Goal: Task Accomplishment & Management: Manage account settings

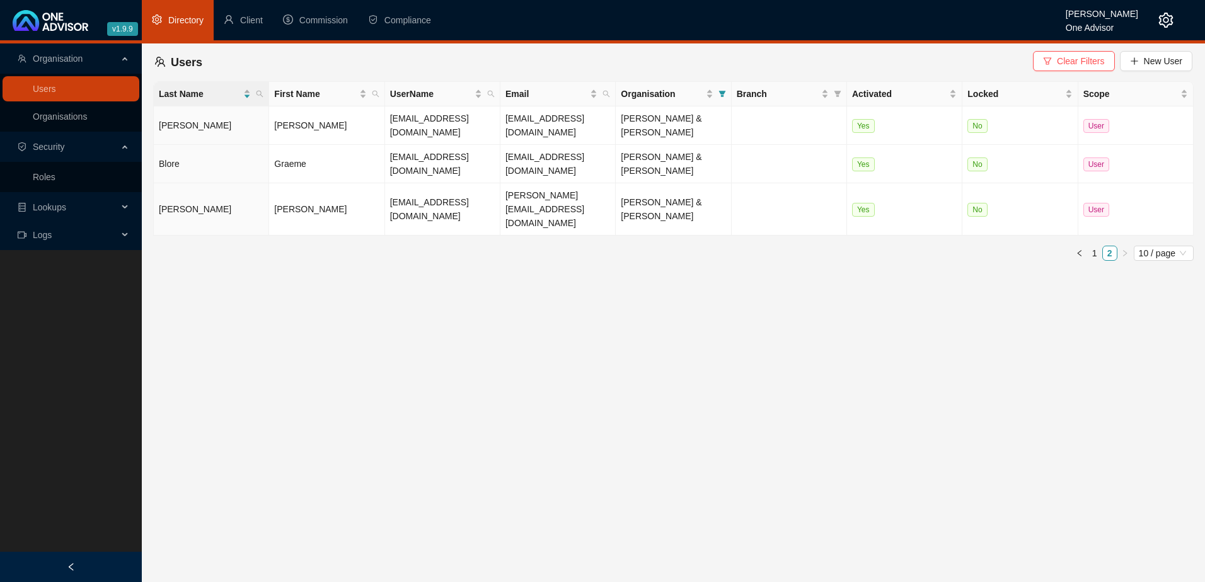
click at [1165, 14] on icon "setting" at bounding box center [1166, 20] width 14 height 15
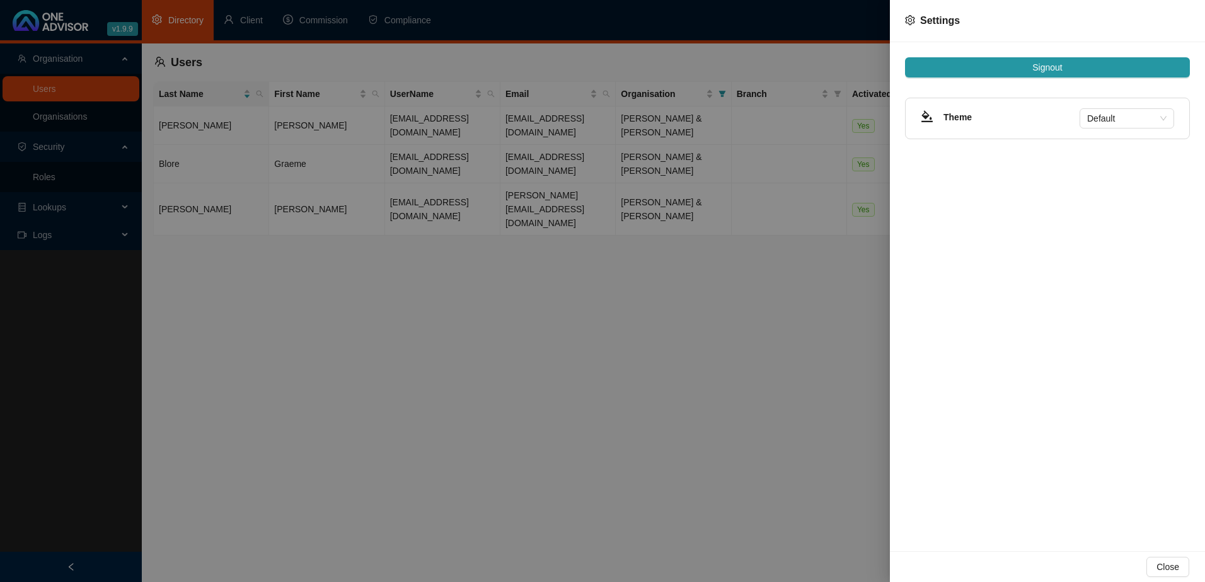
drag, startPoint x: 605, startPoint y: 344, endPoint x: 403, endPoint y: 105, distance: 313.1
click at [602, 334] on div at bounding box center [602, 291] width 1205 height 582
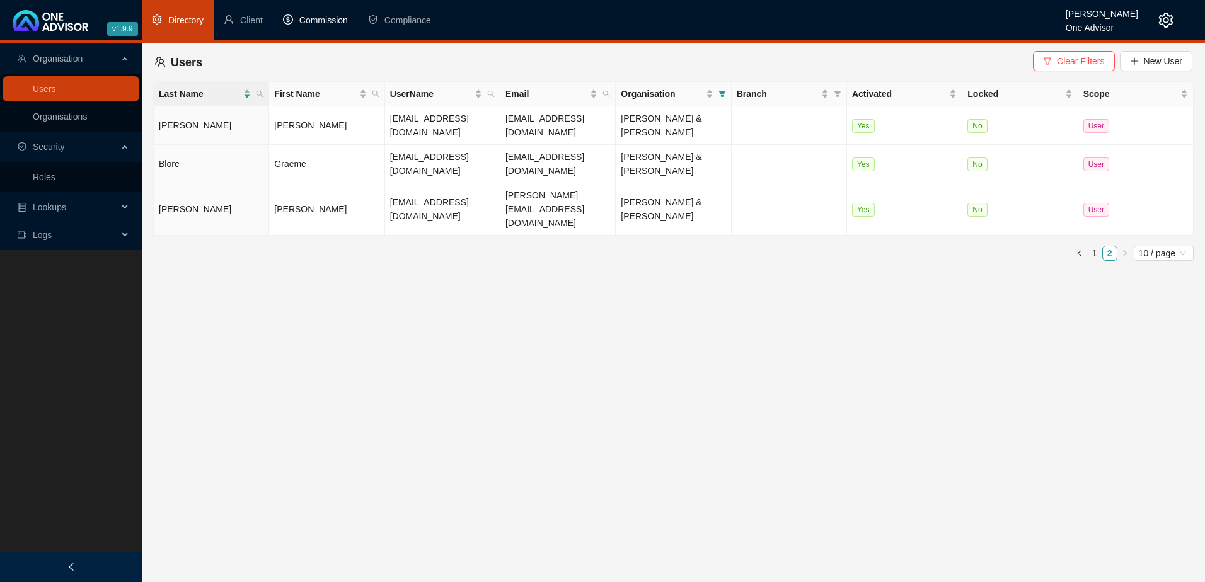
click at [331, 17] on span "Commission" at bounding box center [323, 20] width 49 height 10
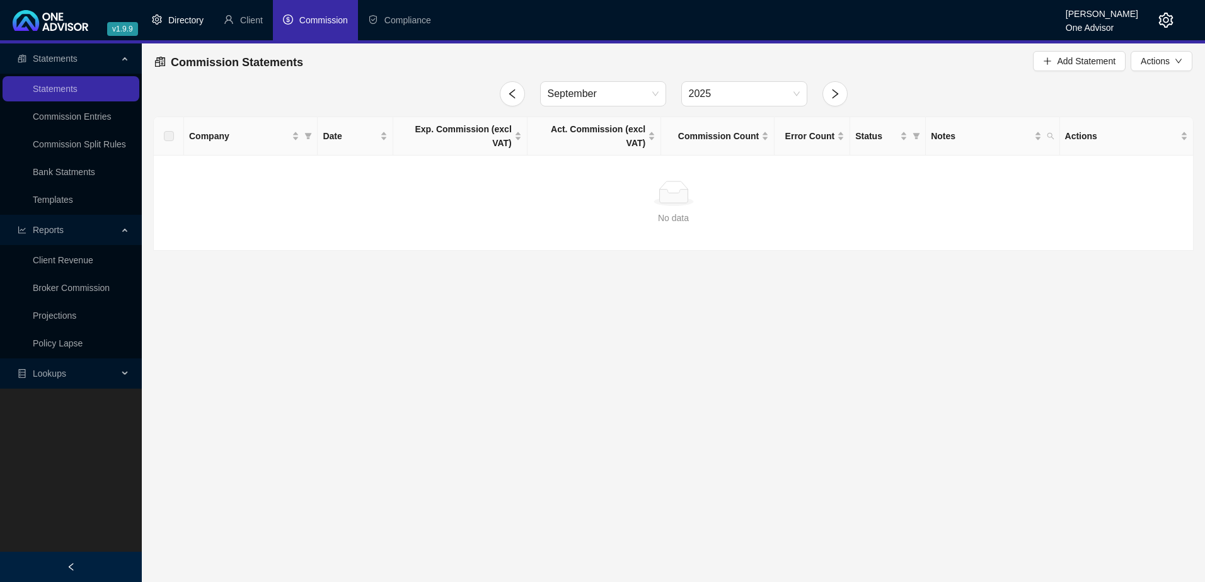
click at [183, 19] on span "Directory" at bounding box center [185, 20] width 35 height 10
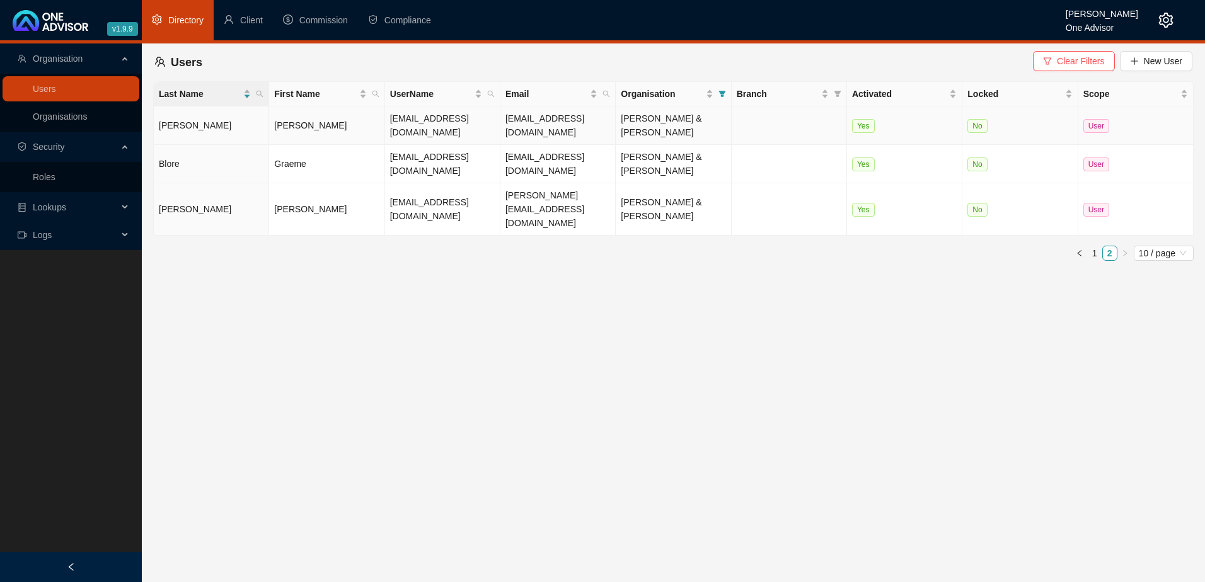
click at [316, 125] on td "[PERSON_NAME]" at bounding box center [326, 126] width 115 height 38
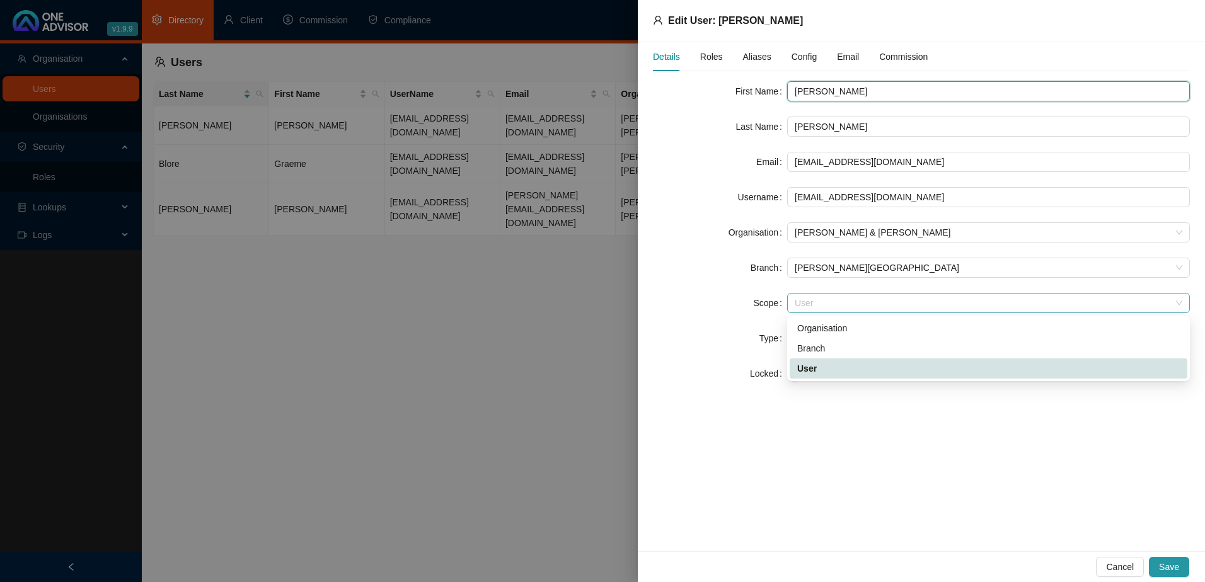
click at [828, 302] on span "User" at bounding box center [989, 303] width 388 height 19
click at [832, 323] on div "Organisation" at bounding box center [988, 328] width 383 height 14
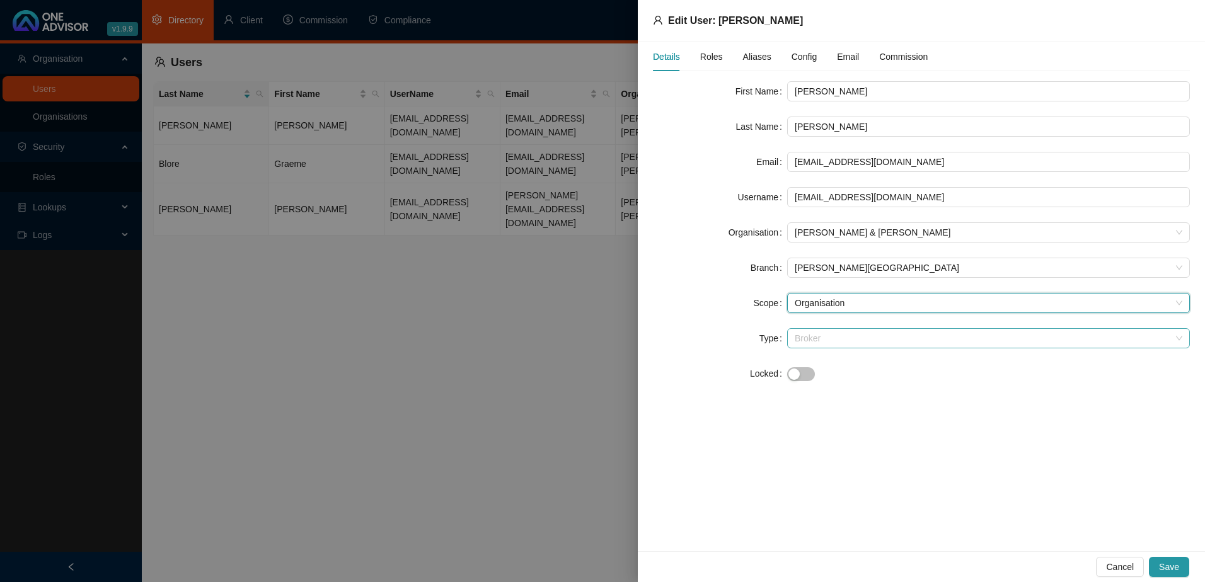
click at [839, 339] on span "Broker" at bounding box center [989, 338] width 388 height 19
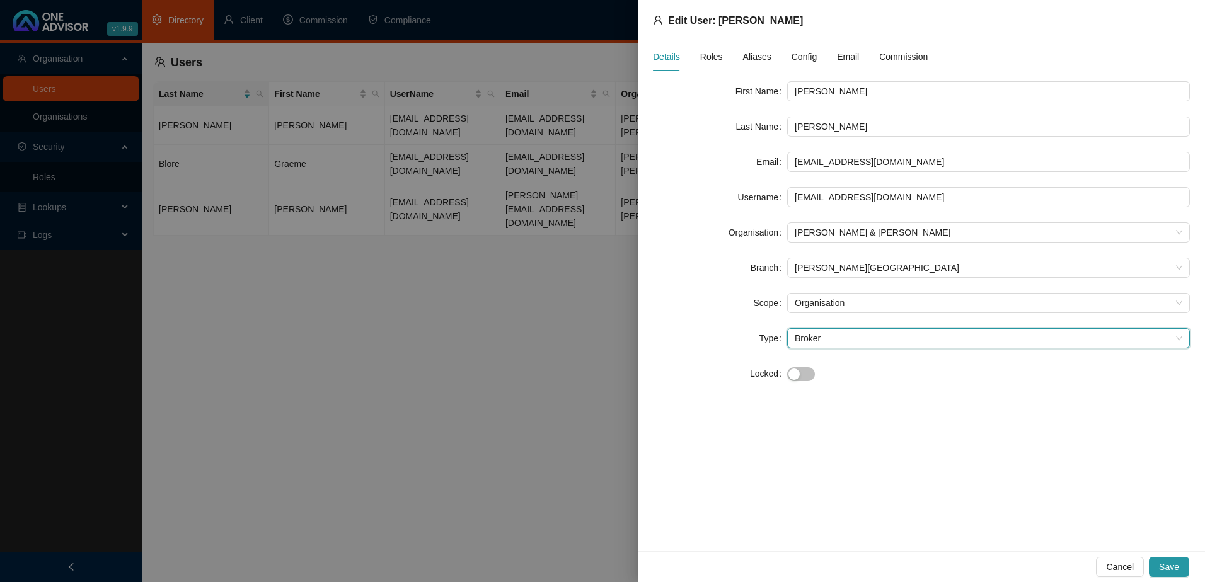
click at [839, 339] on span "Broker" at bounding box center [989, 338] width 388 height 19
click at [706, 56] on span "Roles" at bounding box center [711, 56] width 23 height 9
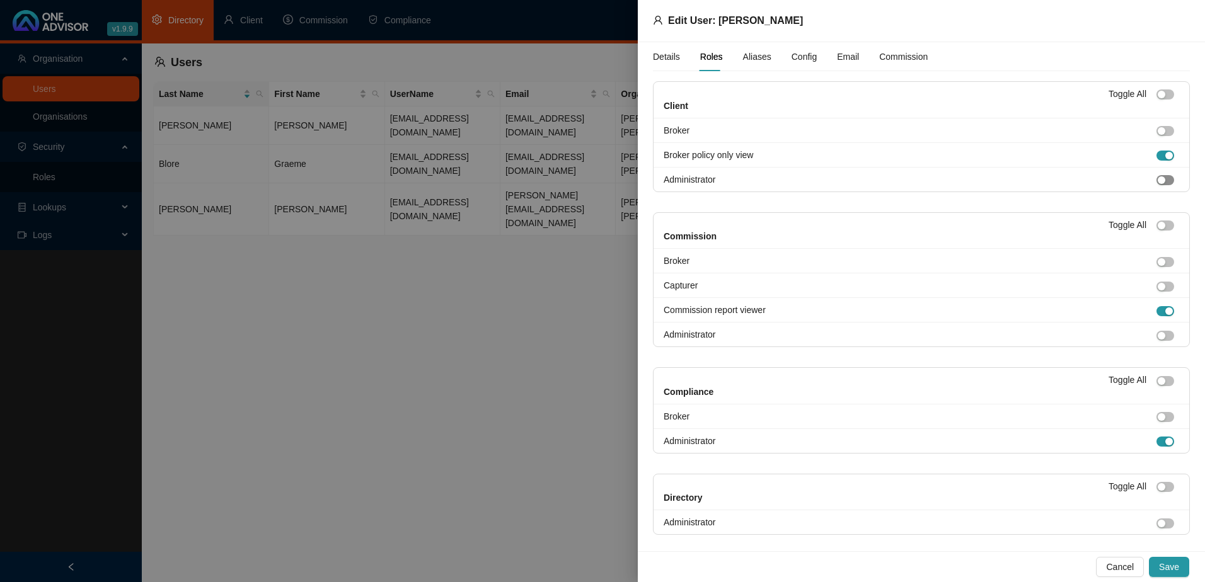
click at [1158, 180] on div "button" at bounding box center [1162, 180] width 8 height 8
click at [1156, 308] on span "button" at bounding box center [1165, 311] width 18 height 10
click at [1156, 335] on button "button" at bounding box center [1165, 336] width 18 height 10
click at [1160, 522] on span "button" at bounding box center [1165, 524] width 18 height 10
click at [1168, 561] on span "Save" at bounding box center [1169, 567] width 20 height 14
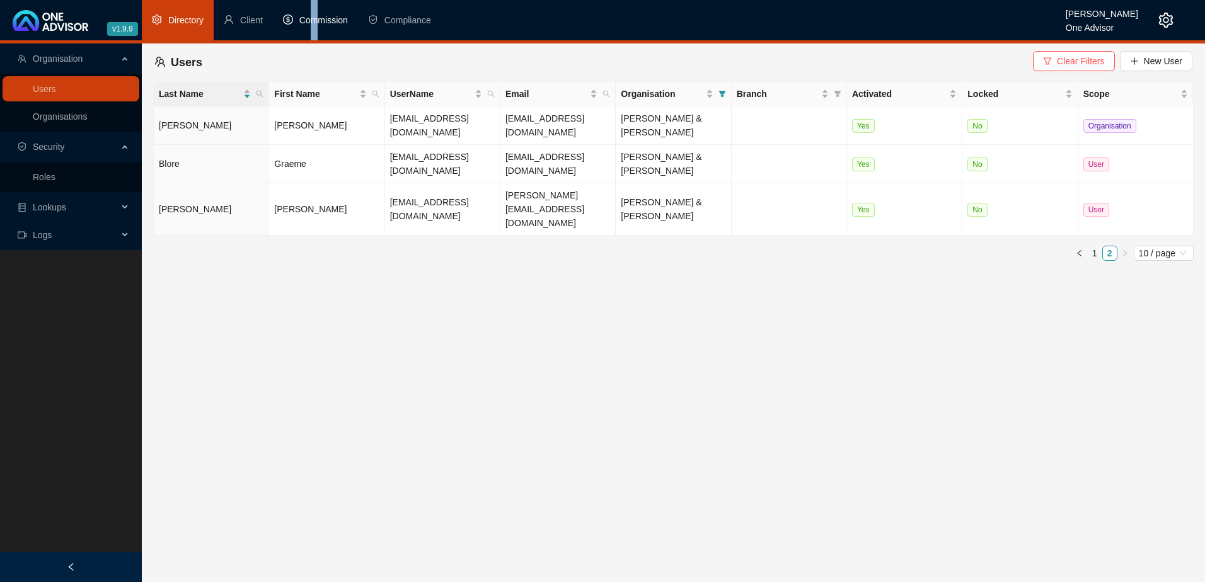
click at [314, 15] on span "Commission" at bounding box center [323, 20] width 49 height 10
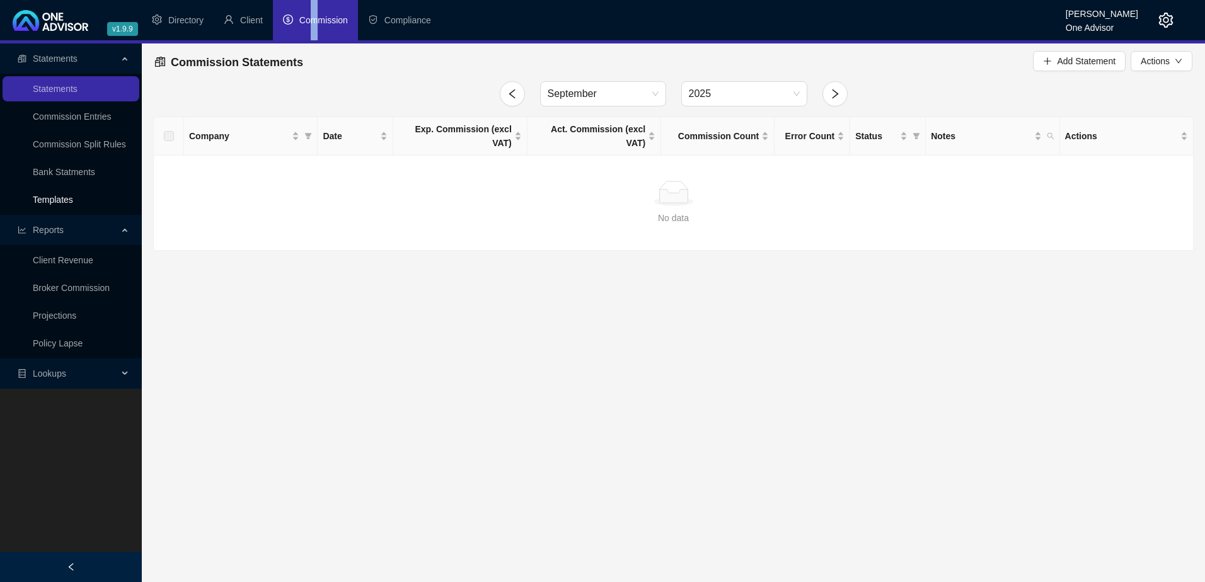
click at [56, 199] on link "Templates" at bounding box center [53, 200] width 40 height 10
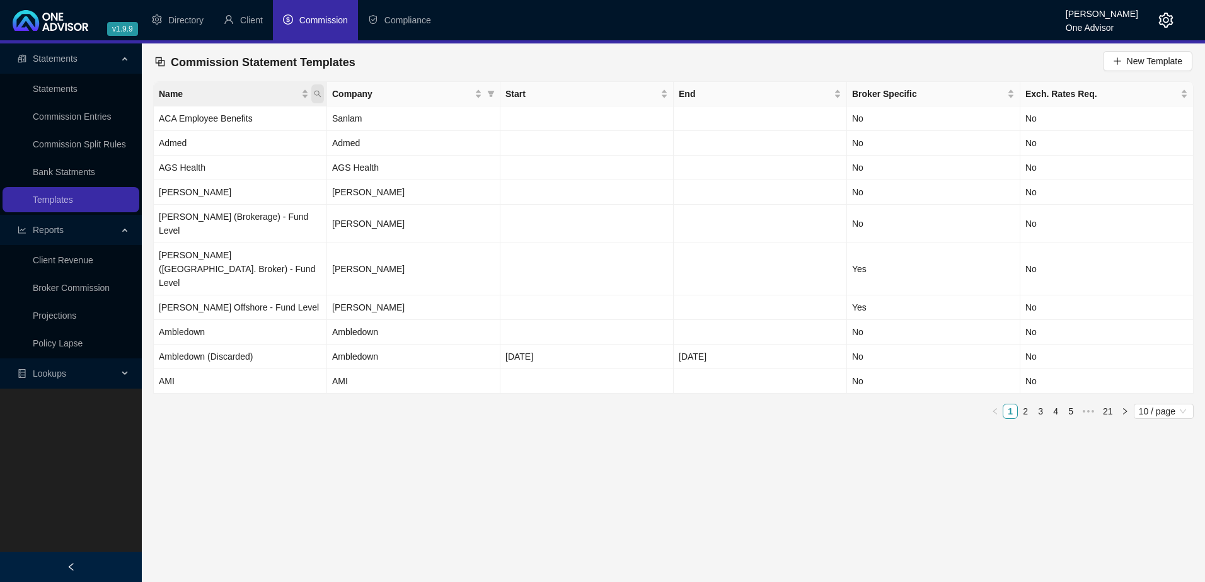
click at [316, 93] on icon "search" at bounding box center [318, 94] width 8 height 8
type input "elev"
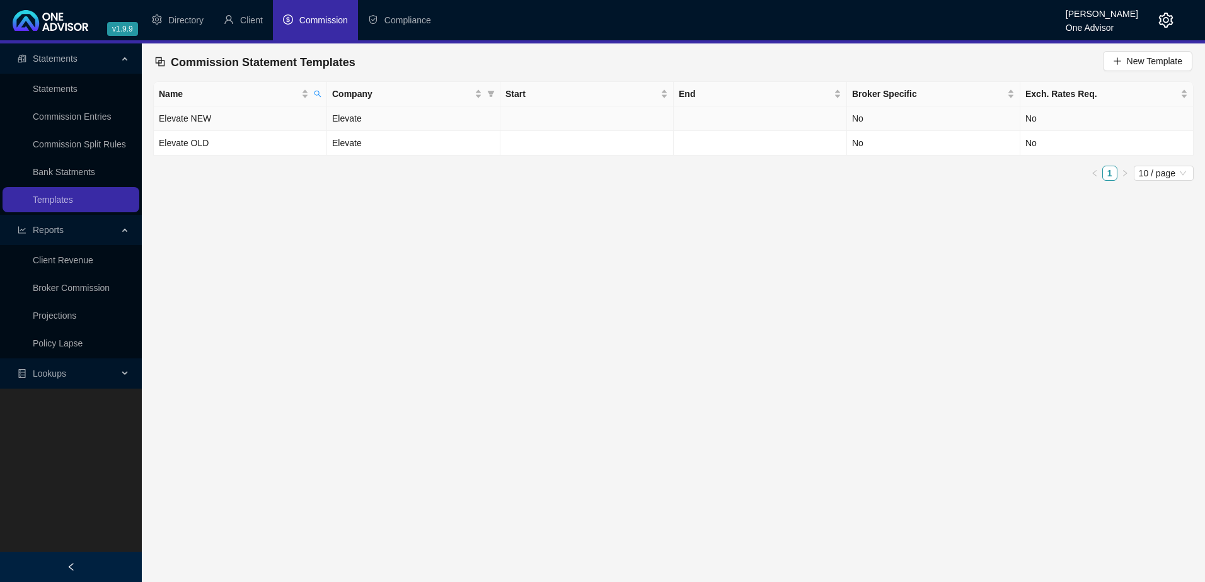
click at [236, 118] on td "Elevate NEW" at bounding box center [240, 119] width 173 height 25
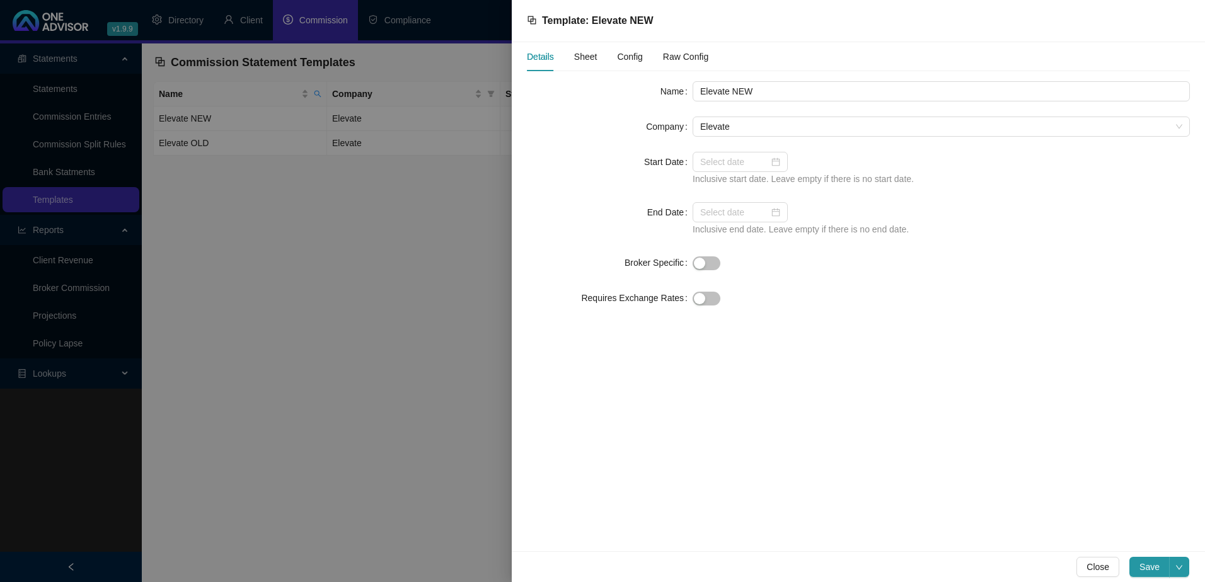
click at [619, 55] on span "Config" at bounding box center [629, 56] width 25 height 9
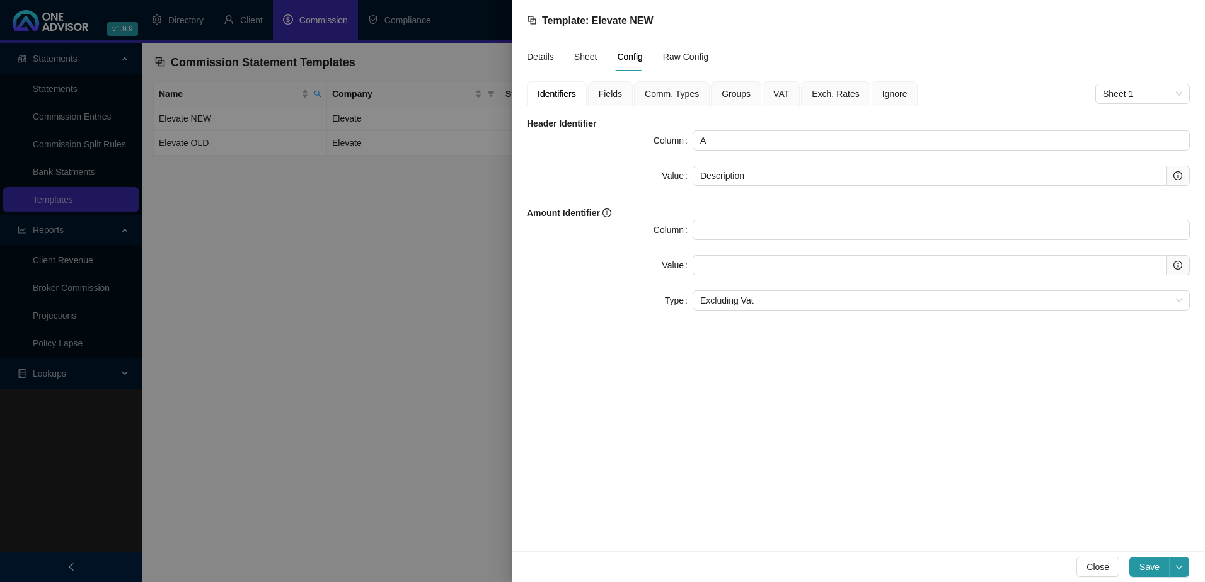
click at [614, 92] on span "Fields" at bounding box center [610, 93] width 23 height 9
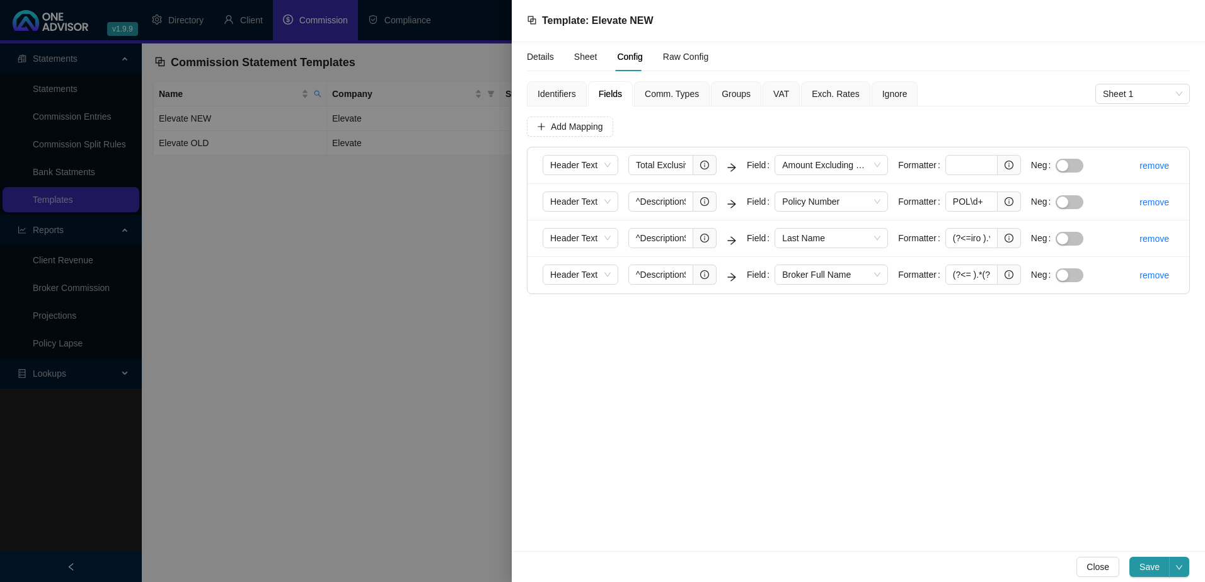
click at [672, 92] on span "Comm. Types" at bounding box center [672, 93] width 54 height 9
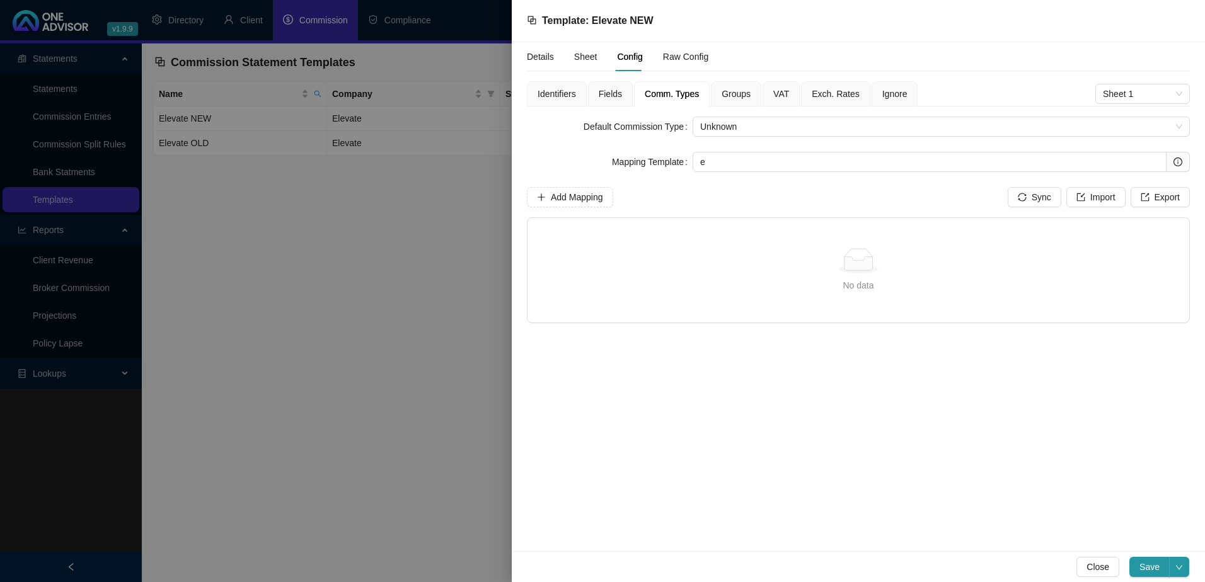
click at [732, 89] on span "Groups" at bounding box center [736, 93] width 29 height 9
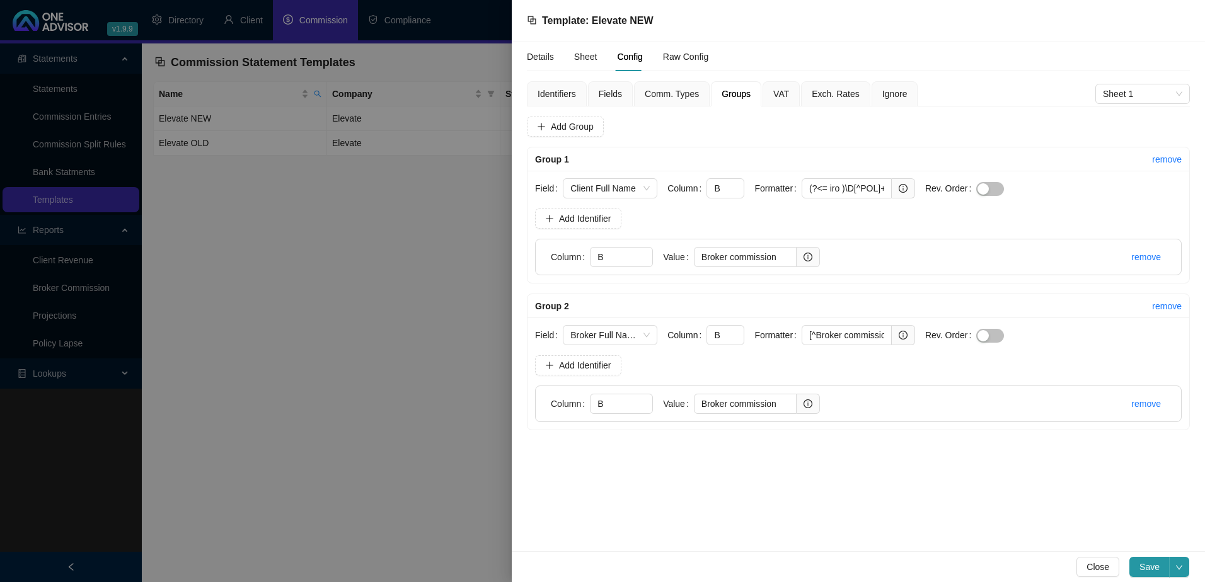
click at [613, 91] on span "Fields" at bounding box center [610, 93] width 23 height 9
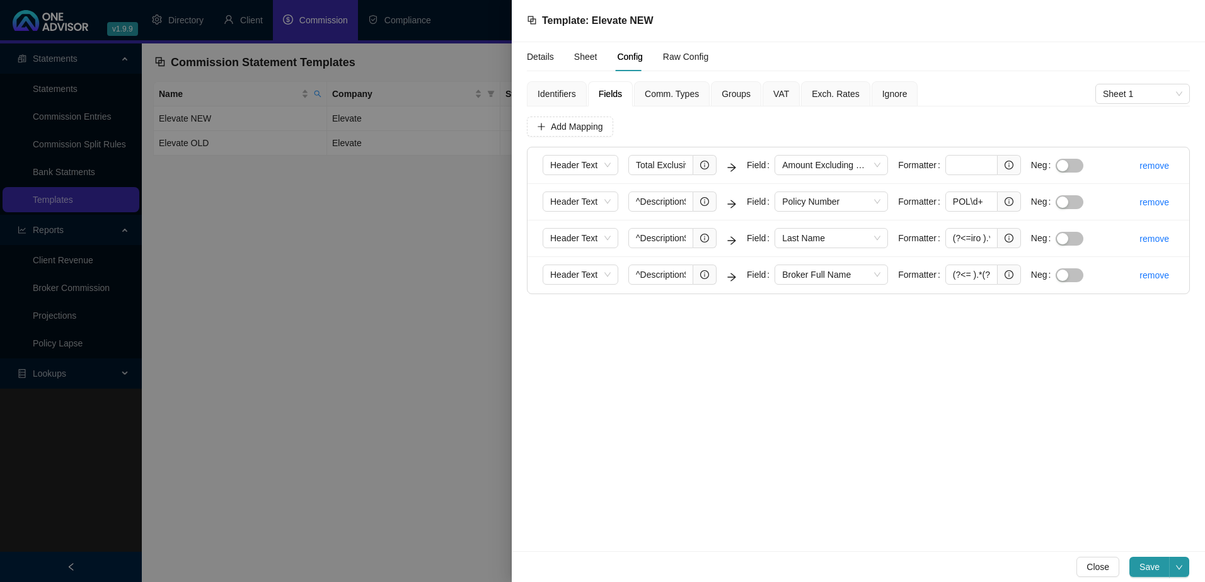
click at [736, 94] on span "Groups" at bounding box center [736, 93] width 29 height 9
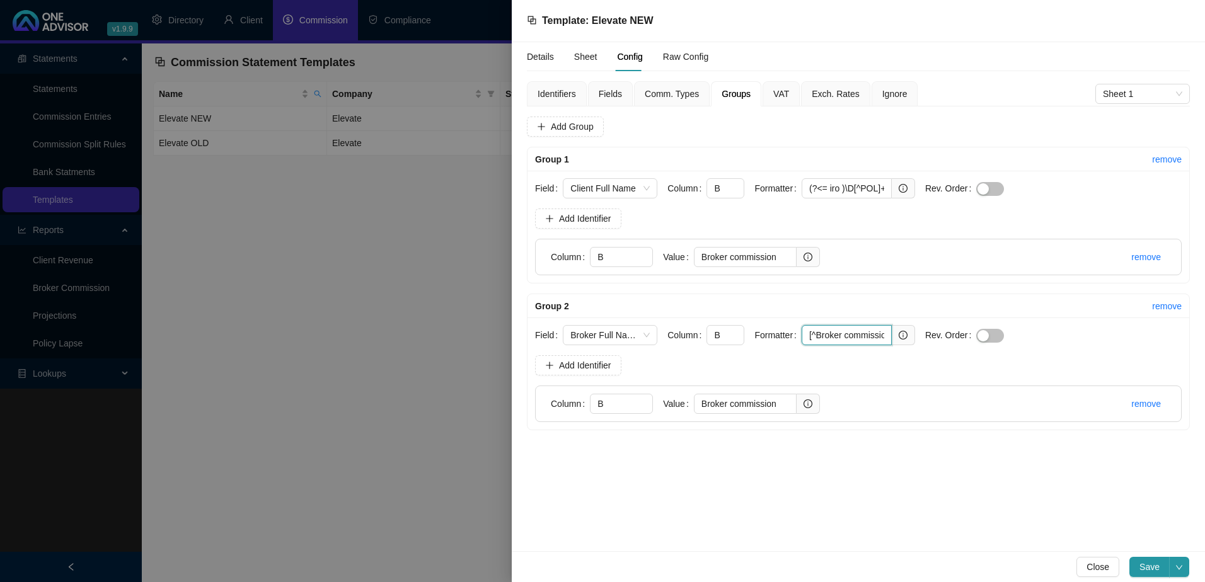
scroll to position [0, 59]
drag, startPoint x: 820, startPoint y: 334, endPoint x: 904, endPoint y: 348, distance: 85.6
click at [904, 348] on div "Field Broker Full Name Column B Formatter [^Broker commission]\b.+?(?= iro) Rev…" at bounding box center [858, 374] width 662 height 112
click at [1175, 156] on link "remove" at bounding box center [1167, 159] width 30 height 10
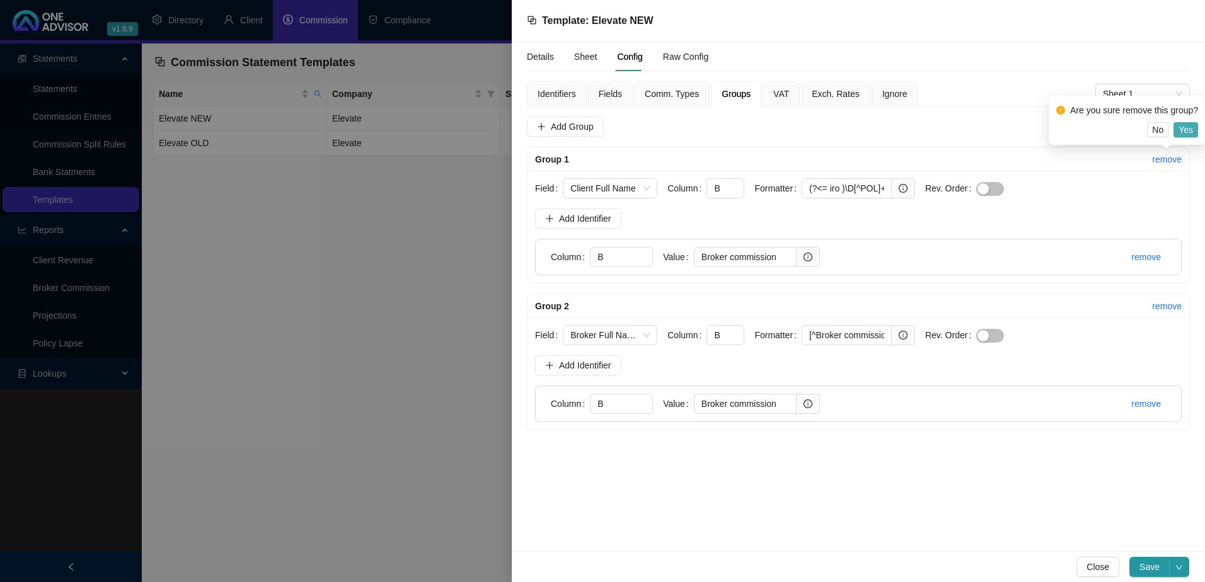
click at [1189, 131] on span "Yes" at bounding box center [1185, 130] width 14 height 14
type input "[^Broker commission]\b.+?(?= iro)"
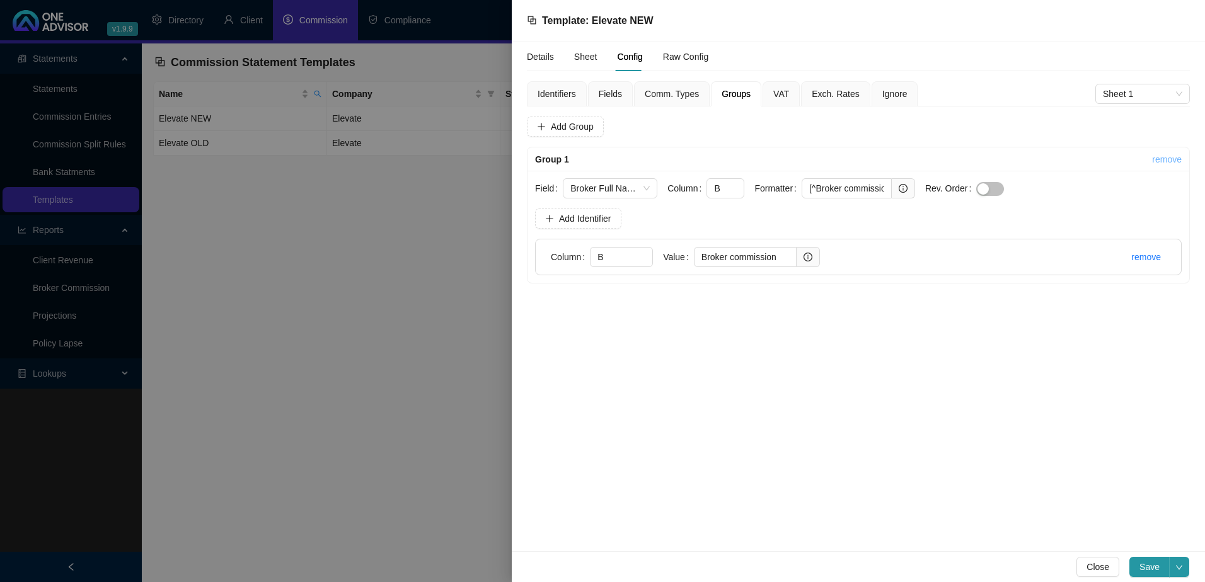
click at [1172, 155] on link "remove" at bounding box center [1167, 159] width 30 height 10
click at [1187, 127] on span "Yes" at bounding box center [1185, 130] width 14 height 14
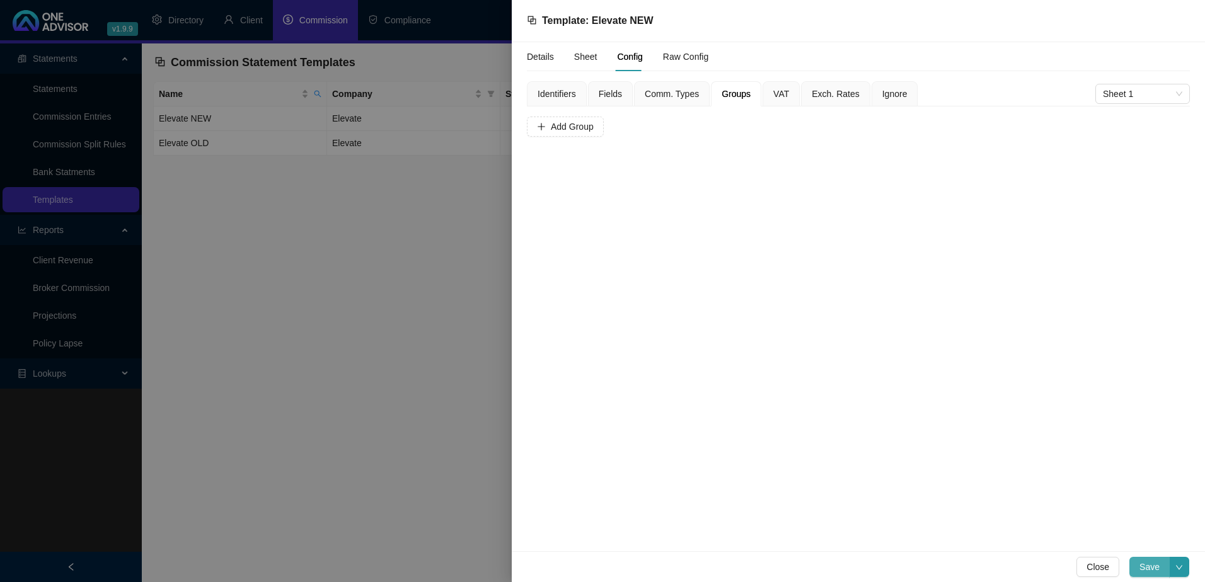
click at [1146, 563] on span "Save" at bounding box center [1149, 567] width 20 height 14
click at [585, 124] on span "Add Group" at bounding box center [572, 127] width 43 height 14
click at [606, 181] on span at bounding box center [609, 188] width 79 height 19
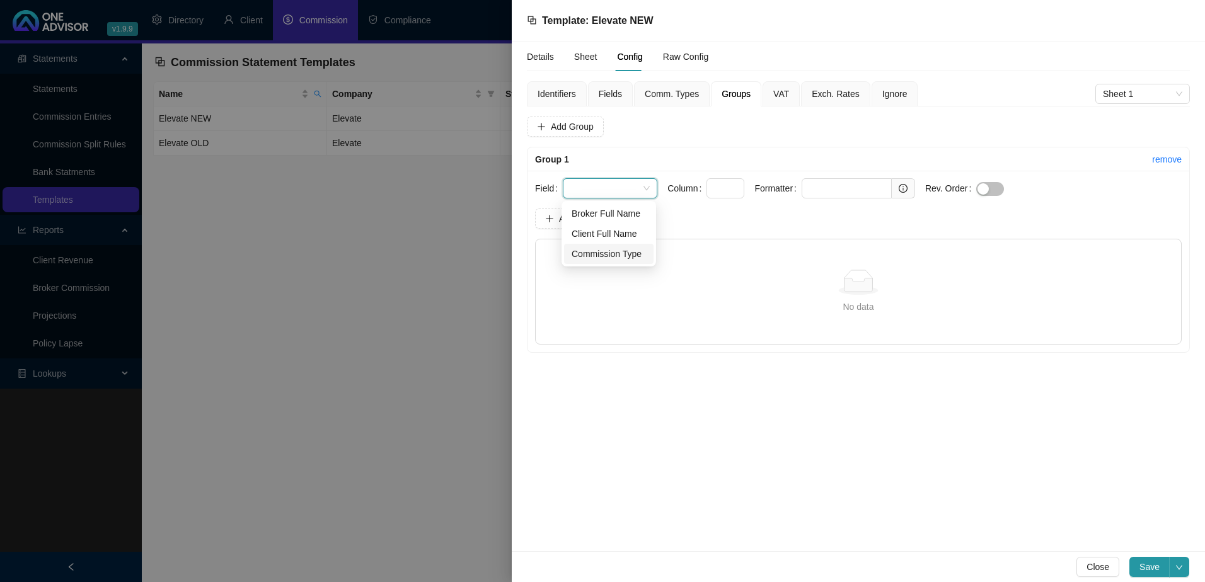
click at [621, 253] on div "Commission Type" at bounding box center [609, 254] width 74 height 14
click at [725, 184] on input "text" at bounding box center [725, 188] width 38 height 20
click at [823, 185] on input "text" at bounding box center [847, 188] width 90 height 20
paste input "\D+(?=$)"
type input "\D+(?=$)"
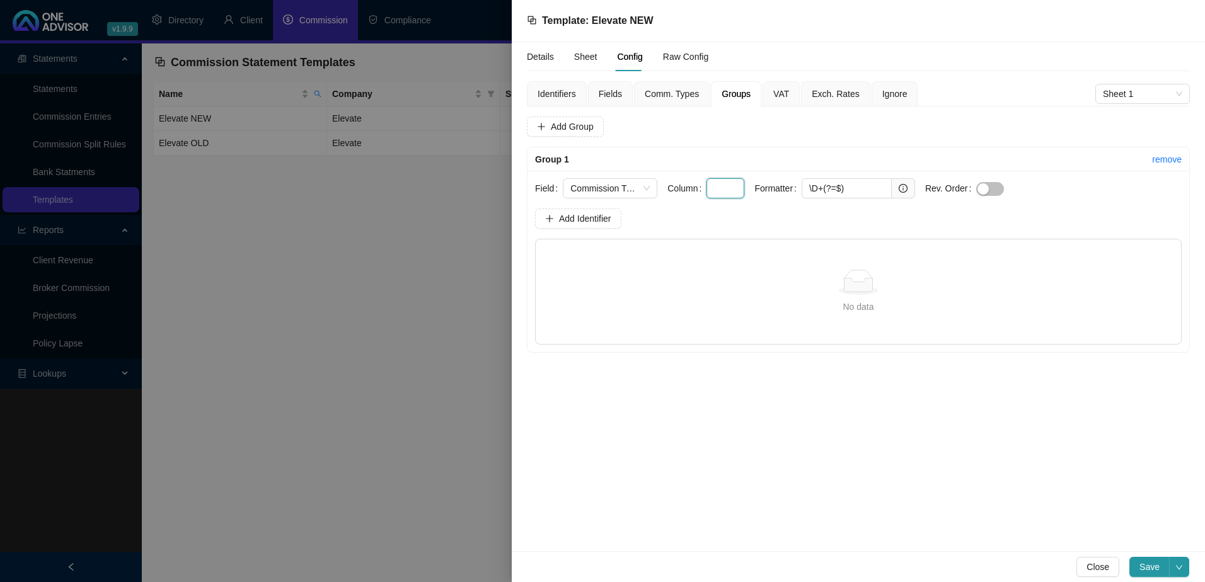
click at [727, 189] on input "text" at bounding box center [725, 188] width 38 height 20
click at [572, 216] on span "Add Identifier" at bounding box center [585, 219] width 52 height 14
click at [616, 259] on input "text" at bounding box center [621, 257] width 63 height 20
type input "A"
click at [760, 261] on input "text" at bounding box center [745, 257] width 103 height 20
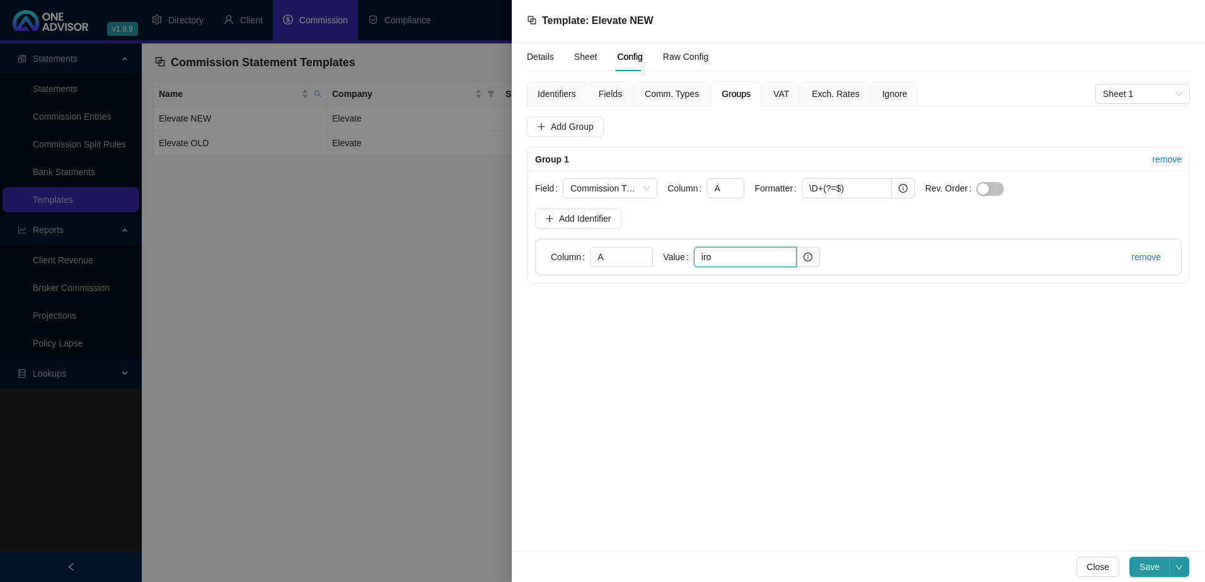
type input "iro"
click at [671, 96] on span "Comm. Types" at bounding box center [672, 93] width 54 height 9
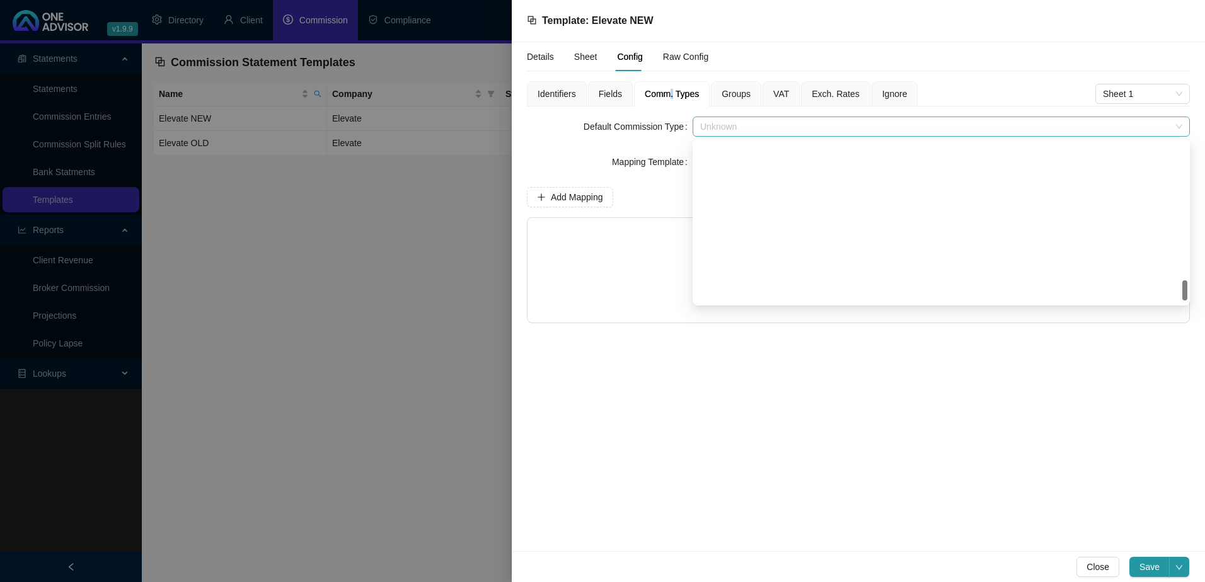
drag, startPoint x: 671, startPoint y: 96, endPoint x: 746, endPoint y: 125, distance: 79.8
click at [746, 125] on span "Unknown" at bounding box center [941, 126] width 482 height 19
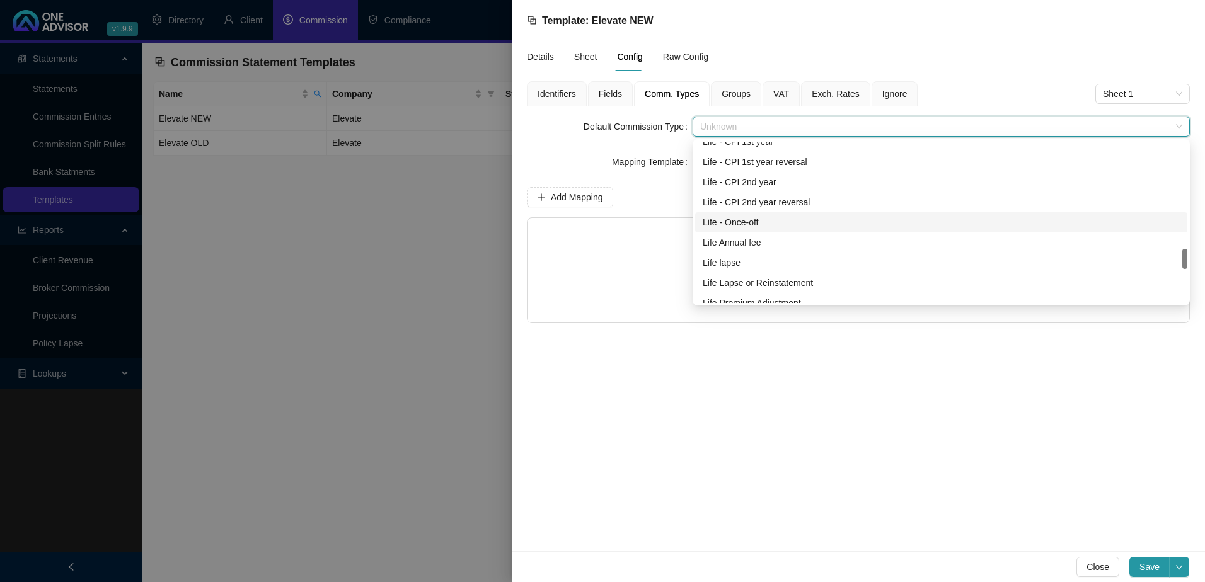
click at [753, 219] on div "Life - Once-off" at bounding box center [941, 223] width 477 height 14
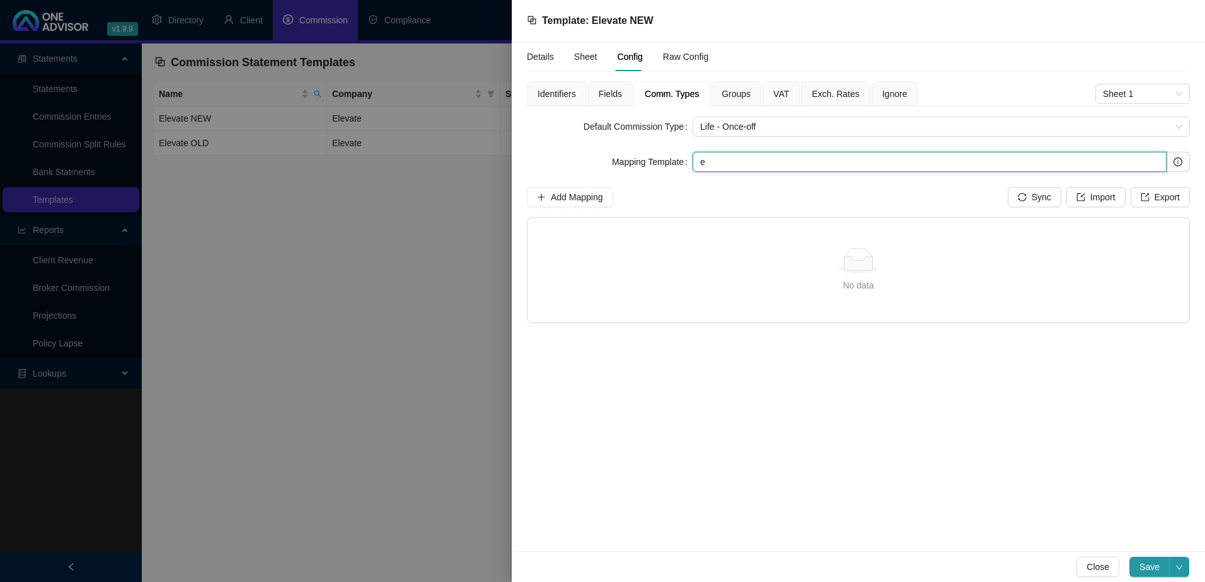
drag, startPoint x: 722, startPoint y: 164, endPoint x: 688, endPoint y: 164, distance: 34.0
click at [688, 164] on div "Mapping Template e" at bounding box center [858, 162] width 663 height 20
click at [1173, 158] on icon "info-circle" at bounding box center [1177, 162] width 9 height 9
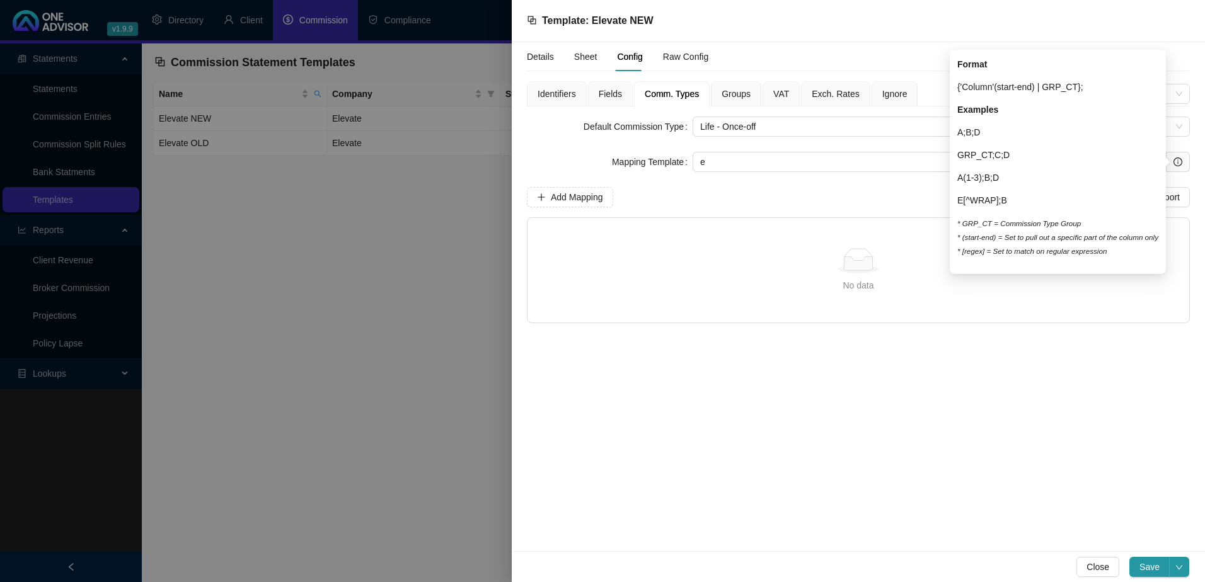
click at [1178, 161] on icon "info-circle" at bounding box center [1177, 161] width 1 height 4
drag, startPoint x: 1016, startPoint y: 153, endPoint x: 960, endPoint y: 153, distance: 56.7
click at [960, 153] on p "GRP_CT;C;D" at bounding box center [1057, 155] width 201 height 14
copy p "GRP_CT;C;D"
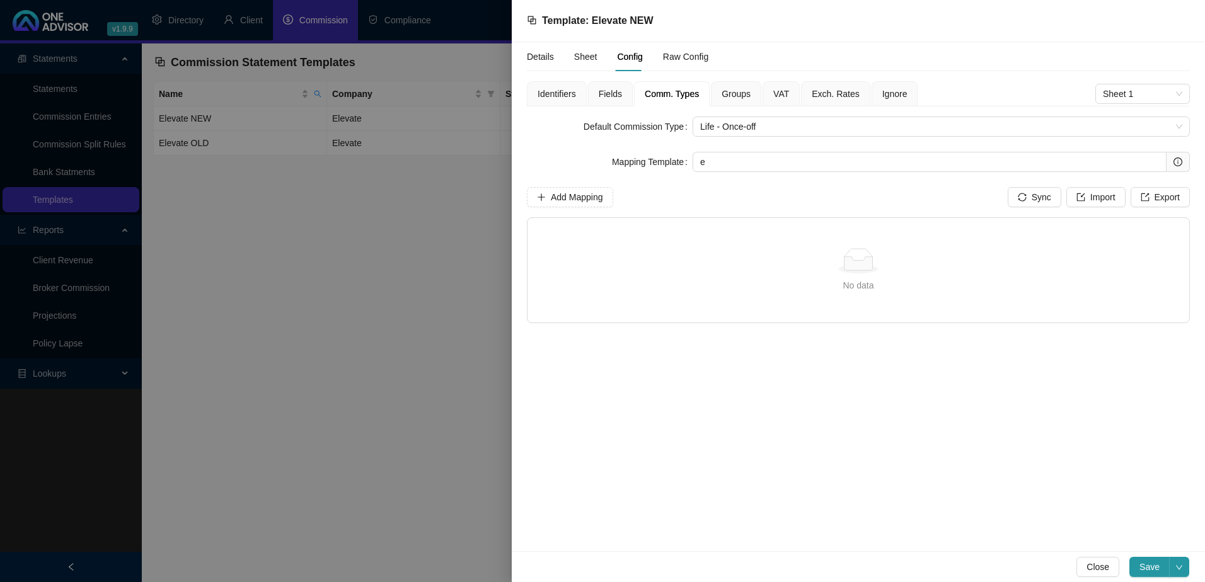
click at [734, 95] on span "Groups" at bounding box center [736, 93] width 29 height 9
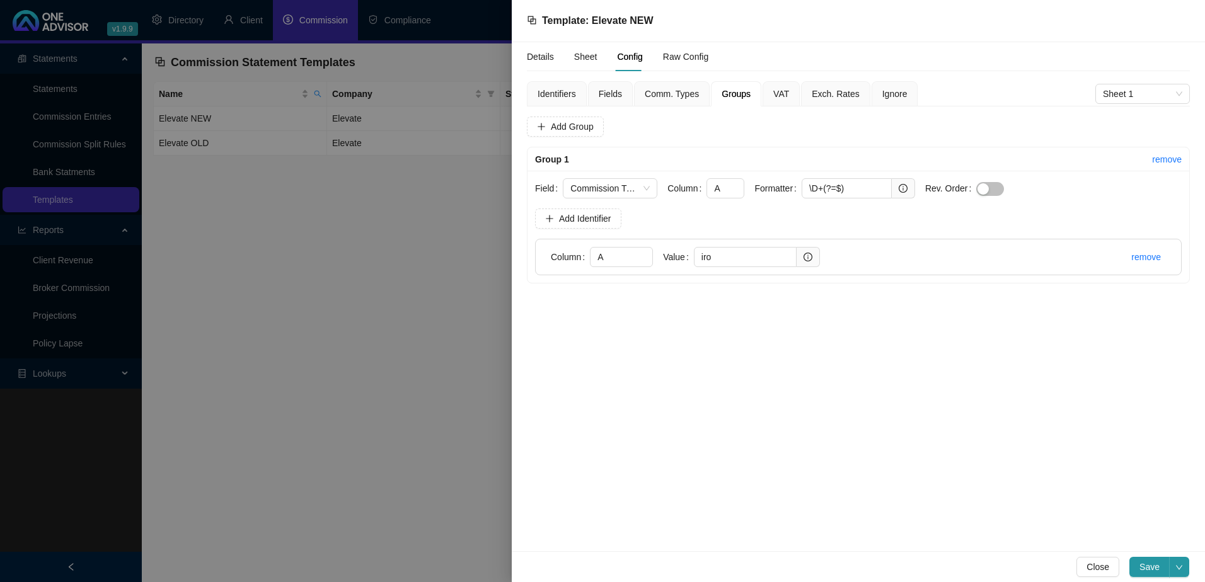
click at [655, 90] on span "Comm. Types" at bounding box center [672, 93] width 54 height 9
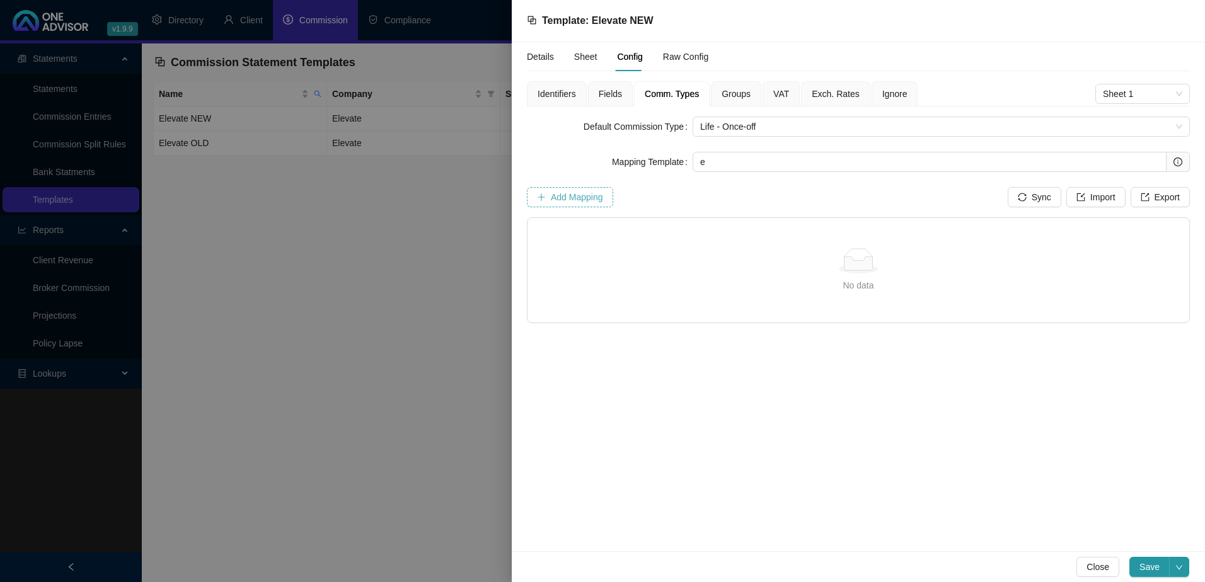
click at [601, 197] on span "Add Mapping" at bounding box center [577, 197] width 52 height 14
click at [647, 233] on input "text" at bounding box center [670, 236] width 195 height 20
drag, startPoint x: 740, startPoint y: 162, endPoint x: 684, endPoint y: 159, distance: 56.1
click at [684, 159] on div "Mapping Template e" at bounding box center [858, 162] width 663 height 20
paste input "GRP_CT;C;D"
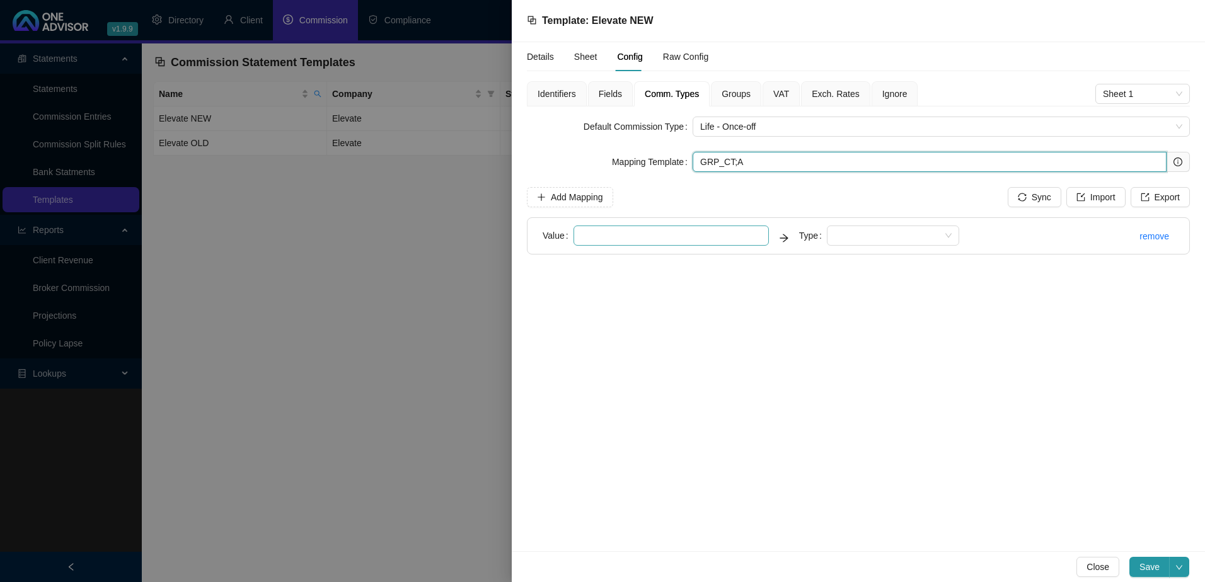
type input "GRP_CT;A"
click at [701, 231] on input "text" at bounding box center [670, 236] width 195 height 20
click at [1148, 565] on span "Save" at bounding box center [1149, 567] width 20 height 14
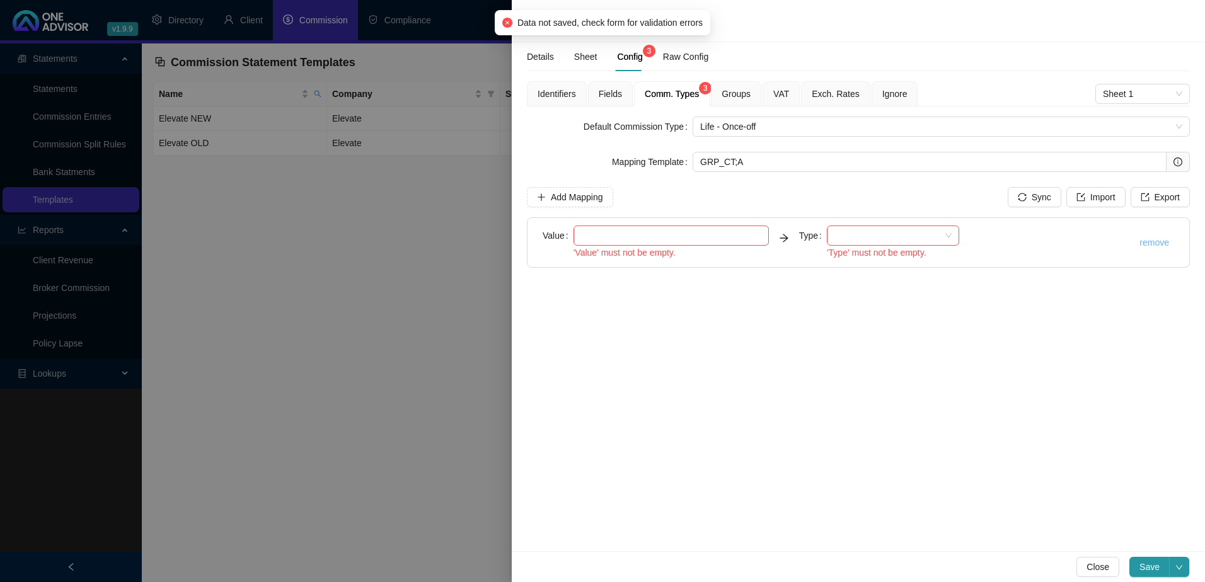
click at [1158, 242] on link "remove" at bounding box center [1154, 243] width 30 height 10
click at [1187, 214] on span "Yes" at bounding box center [1186, 214] width 14 height 14
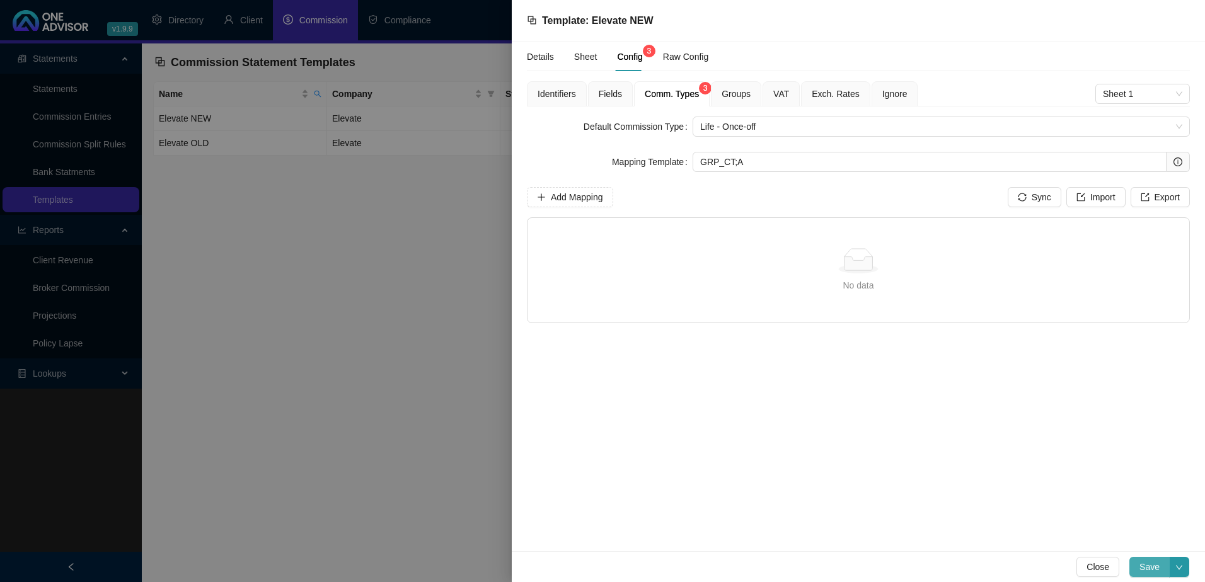
click at [1151, 564] on span "Save" at bounding box center [1149, 567] width 20 height 14
click at [1107, 563] on span "Close" at bounding box center [1097, 567] width 23 height 14
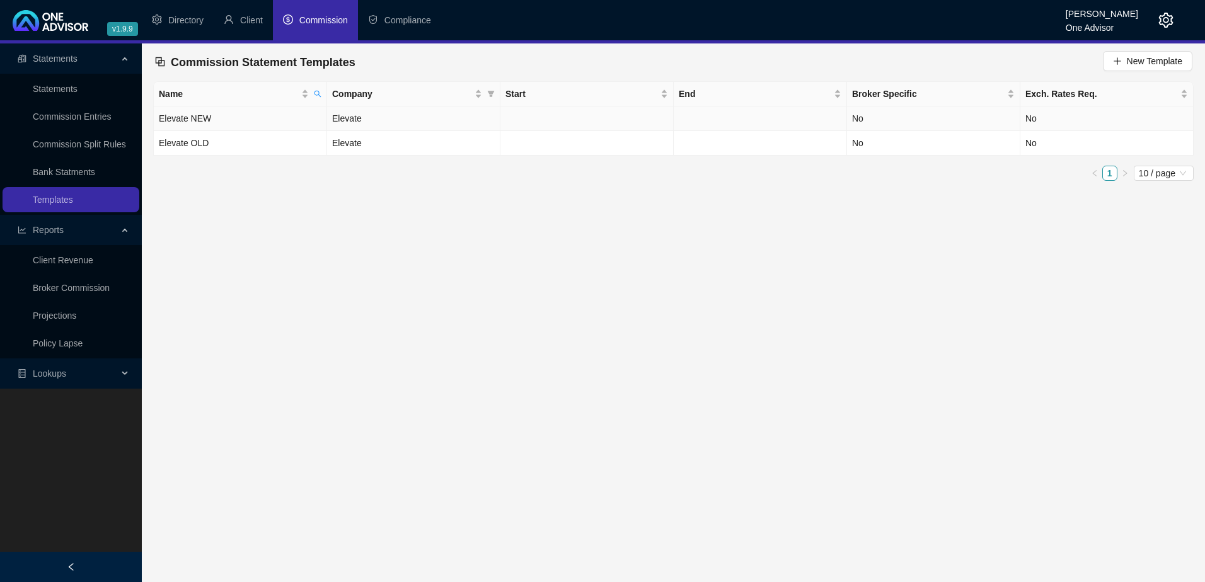
click at [444, 112] on td "Elevate" at bounding box center [413, 119] width 173 height 25
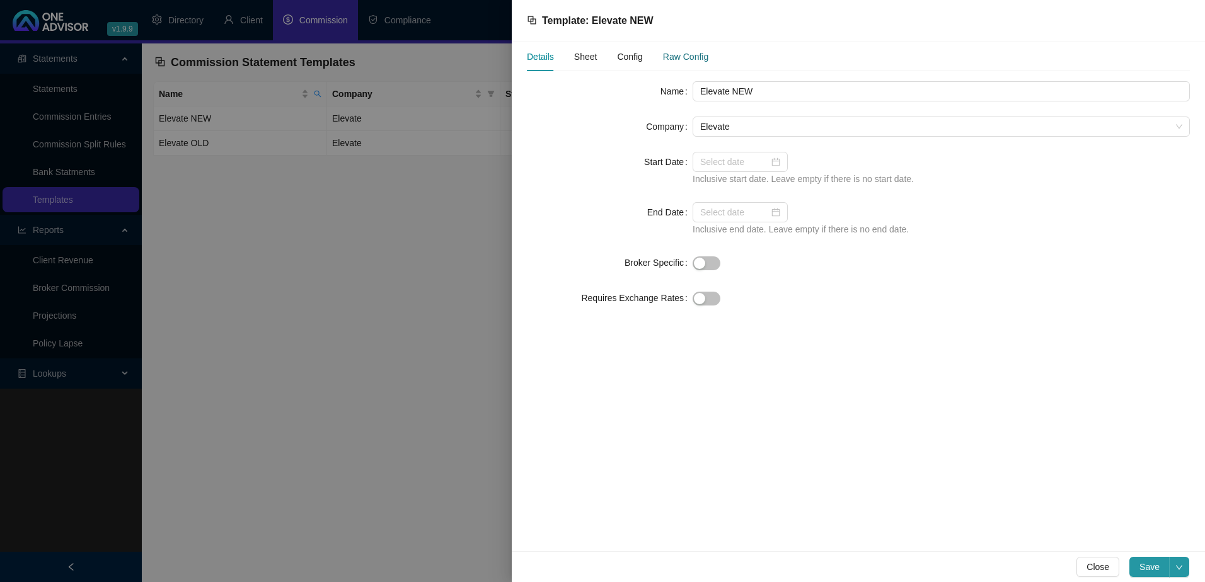
click at [673, 57] on div "Raw Config" at bounding box center [685, 57] width 45 height 14
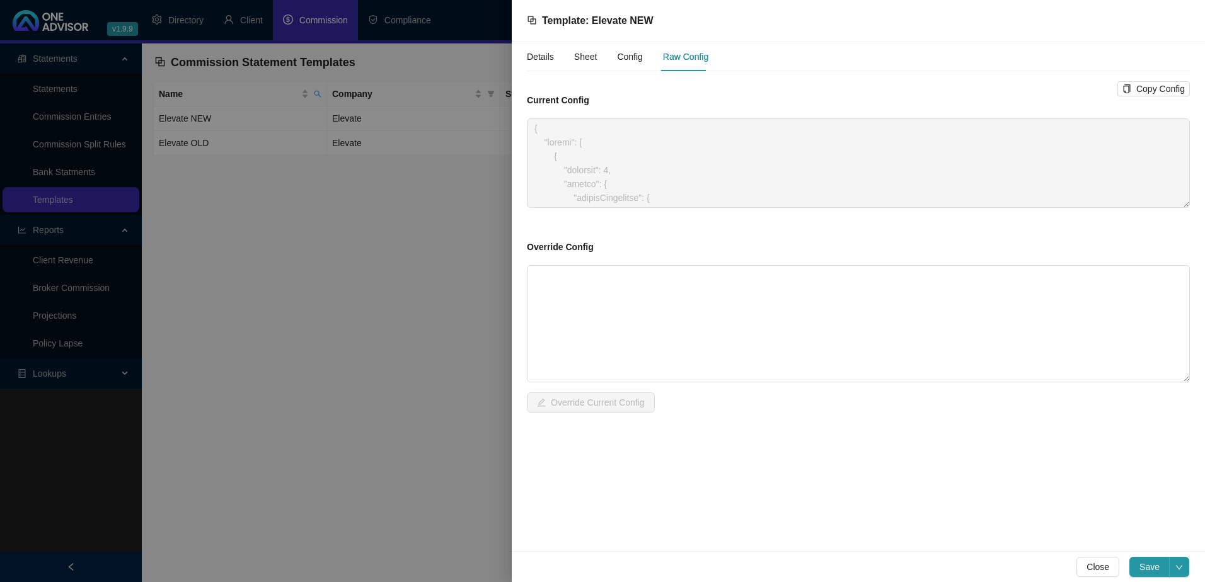
click at [629, 59] on span "Config" at bounding box center [629, 56] width 25 height 9
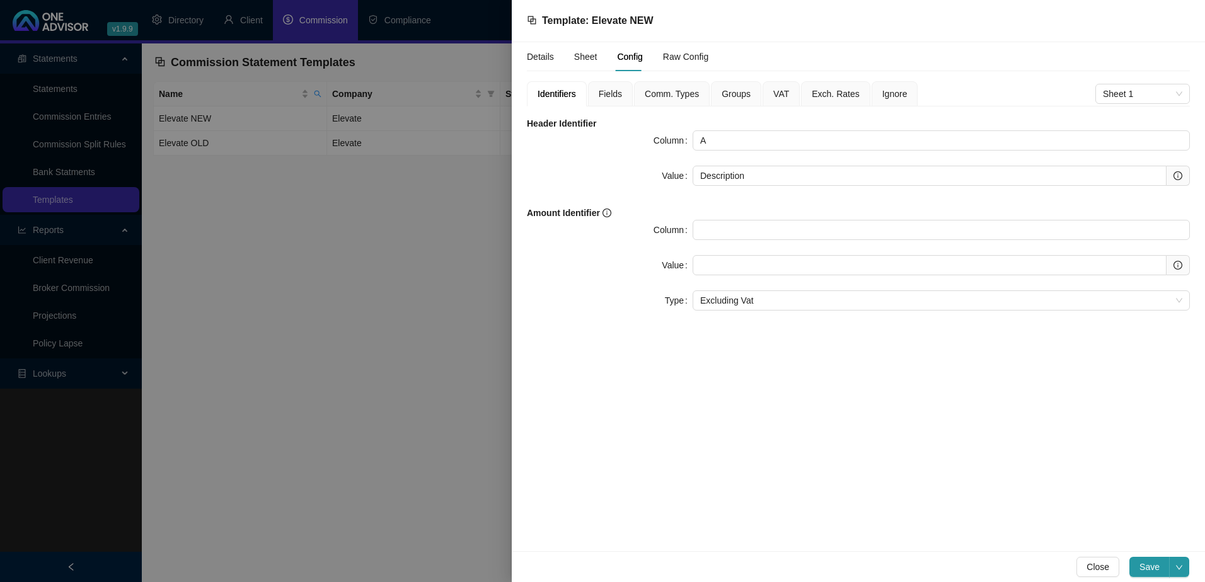
click at [614, 101] on div "Fields" at bounding box center [610, 93] width 45 height 25
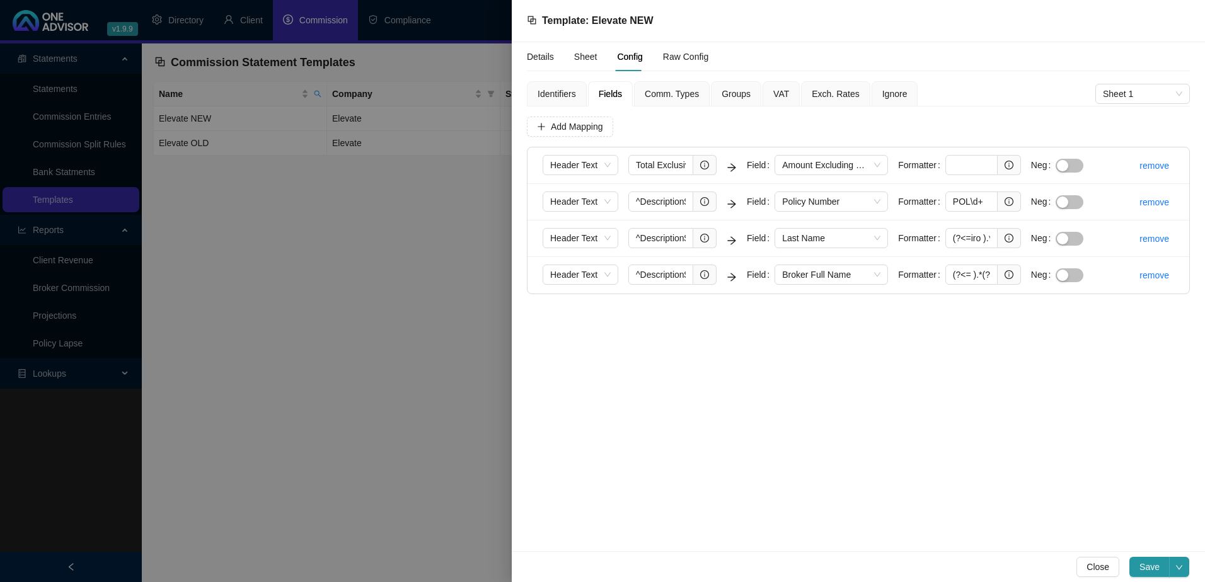
click at [645, 90] on span "Comm. Types" at bounding box center [672, 93] width 54 height 9
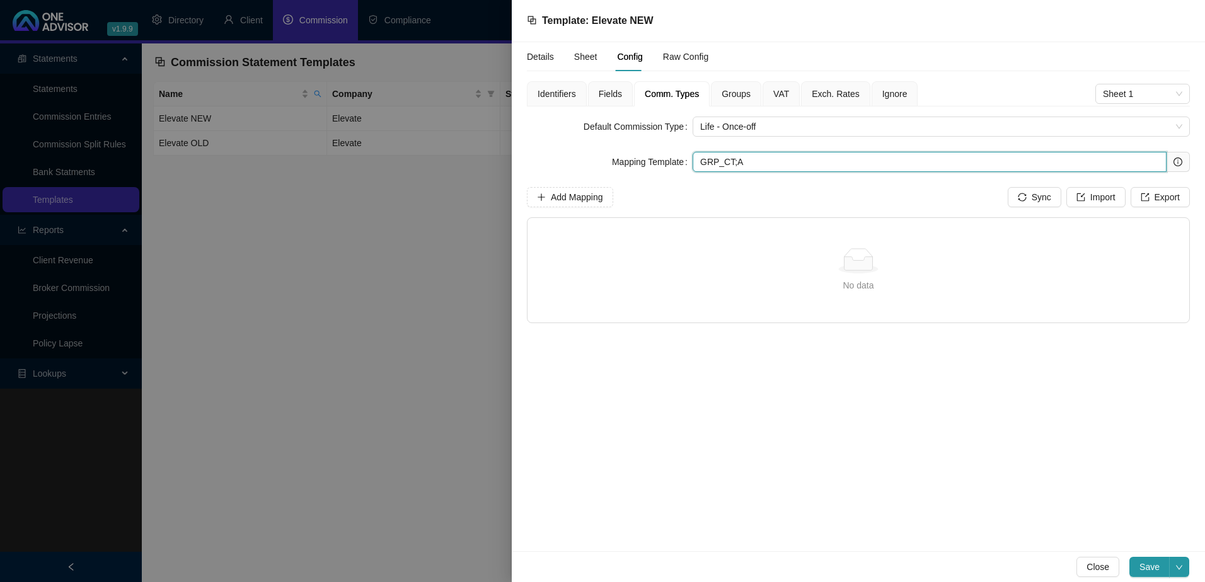
click at [763, 170] on input "GRP_CT;A" at bounding box center [930, 162] width 474 height 20
type input "GRP_CT"
click at [1149, 568] on span "Save" at bounding box center [1149, 567] width 20 height 14
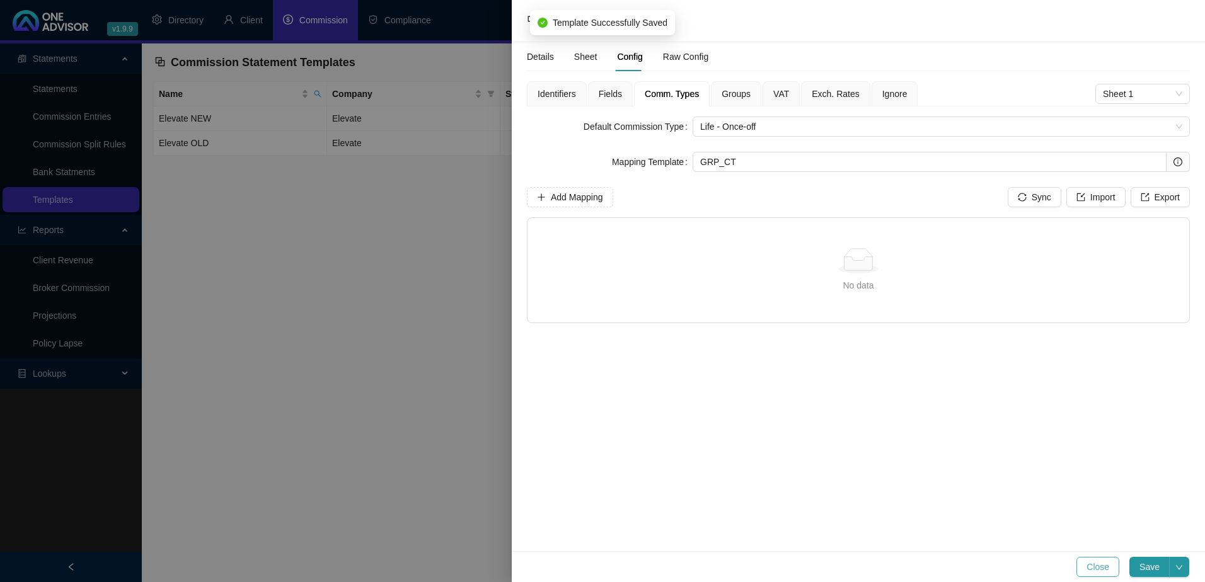
click at [1101, 574] on button "Close" at bounding box center [1097, 567] width 43 height 20
